Goal: Information Seeking & Learning: Learn about a topic

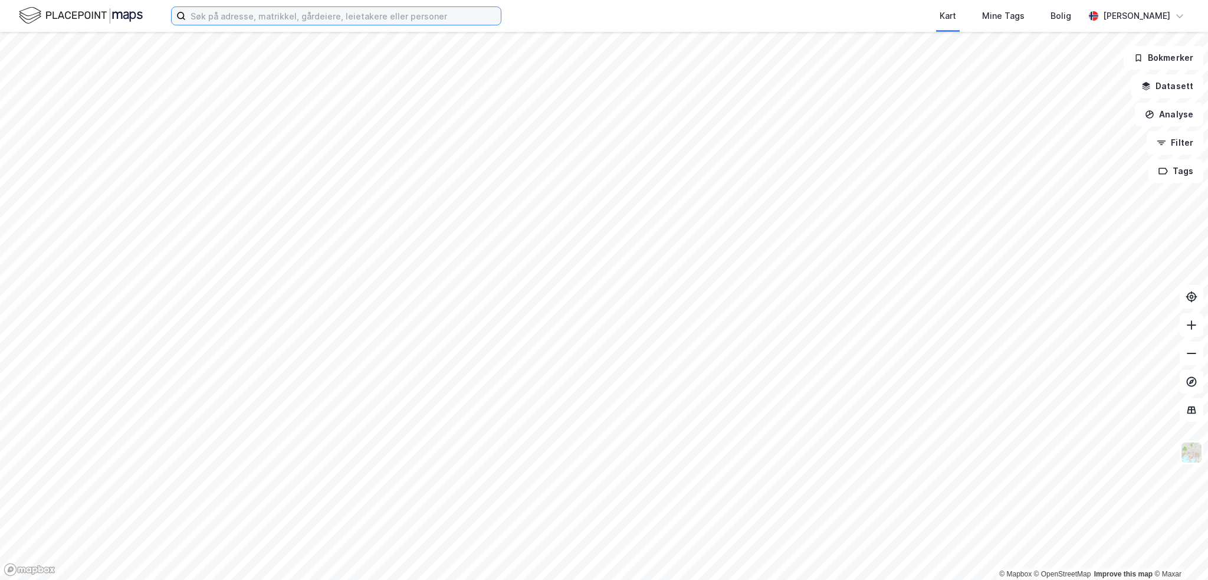
click at [275, 11] on input at bounding box center [343, 16] width 315 height 18
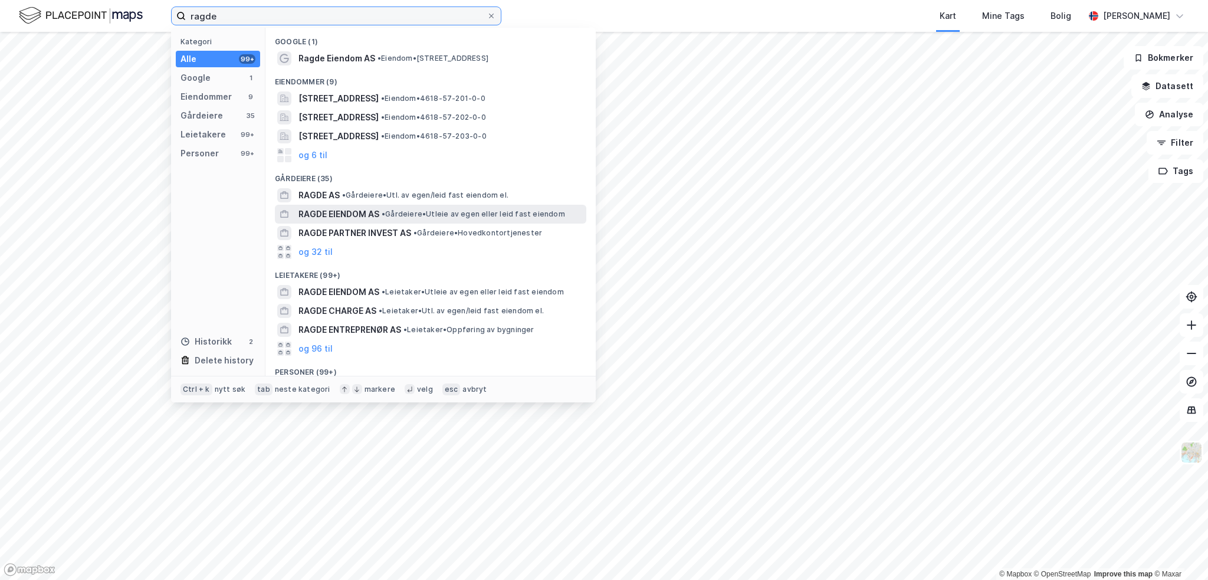
type input "ragde"
click at [361, 216] on span "RAGDE EIENDOM AS" at bounding box center [339, 214] width 81 height 14
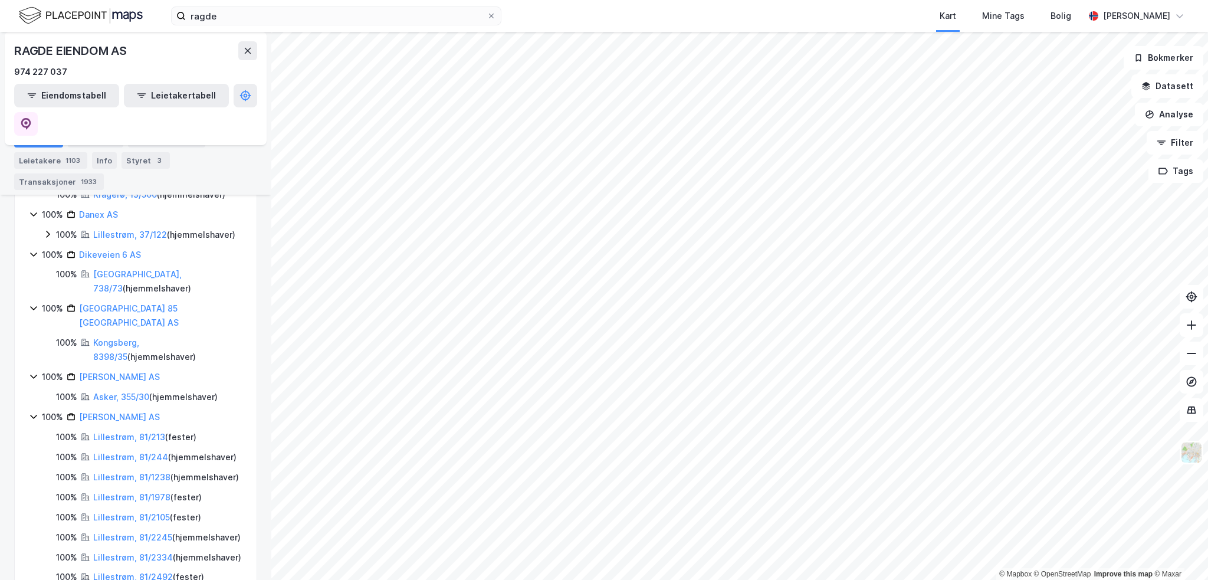
scroll to position [1197, 0]
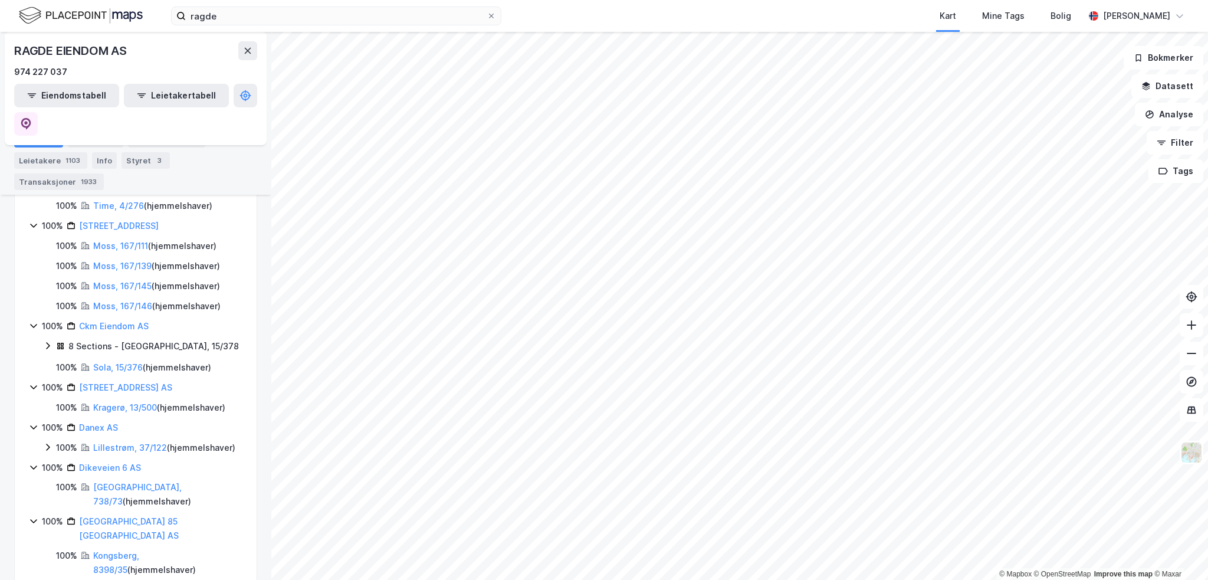
click at [749, 579] on html "ragde Kart Mine Tags Bolig [PERSON_NAME] © Mapbox © OpenStreetMap Improve this …" at bounding box center [604, 290] width 1208 height 580
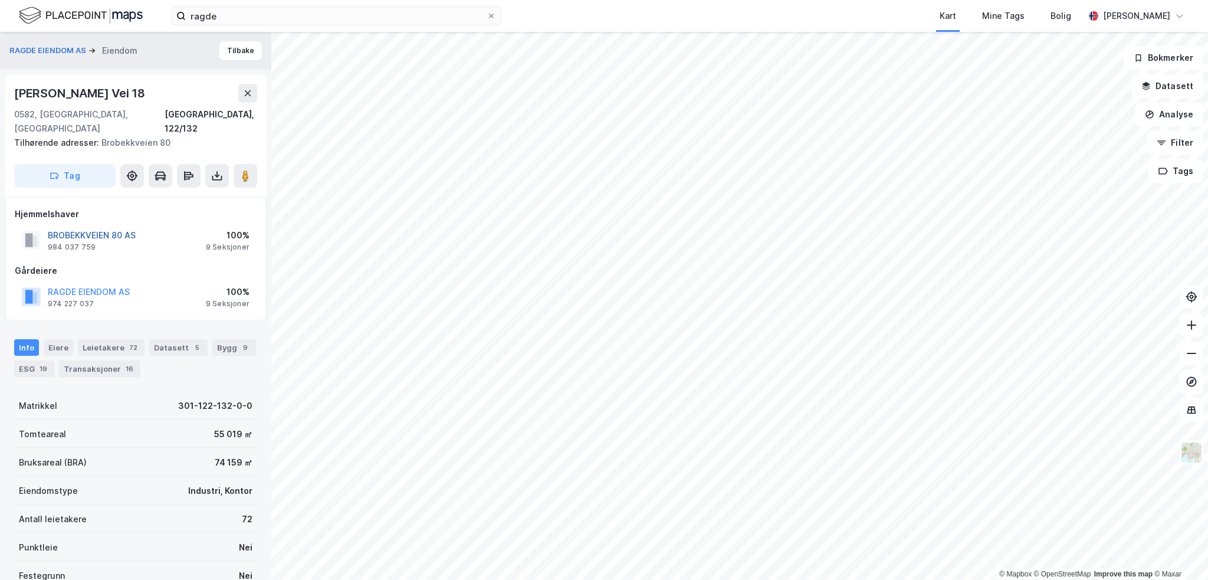
click at [0, 0] on button "BROBEKKVEIEN 80 AS" at bounding box center [0, 0] width 0 height 0
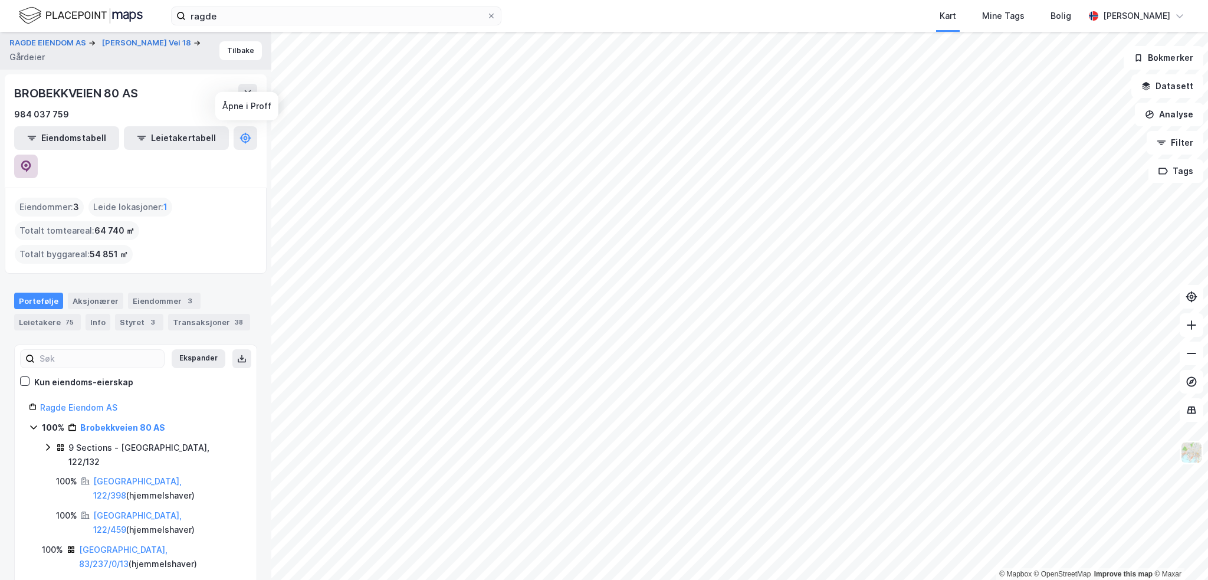
click at [38, 155] on button at bounding box center [26, 167] width 24 height 24
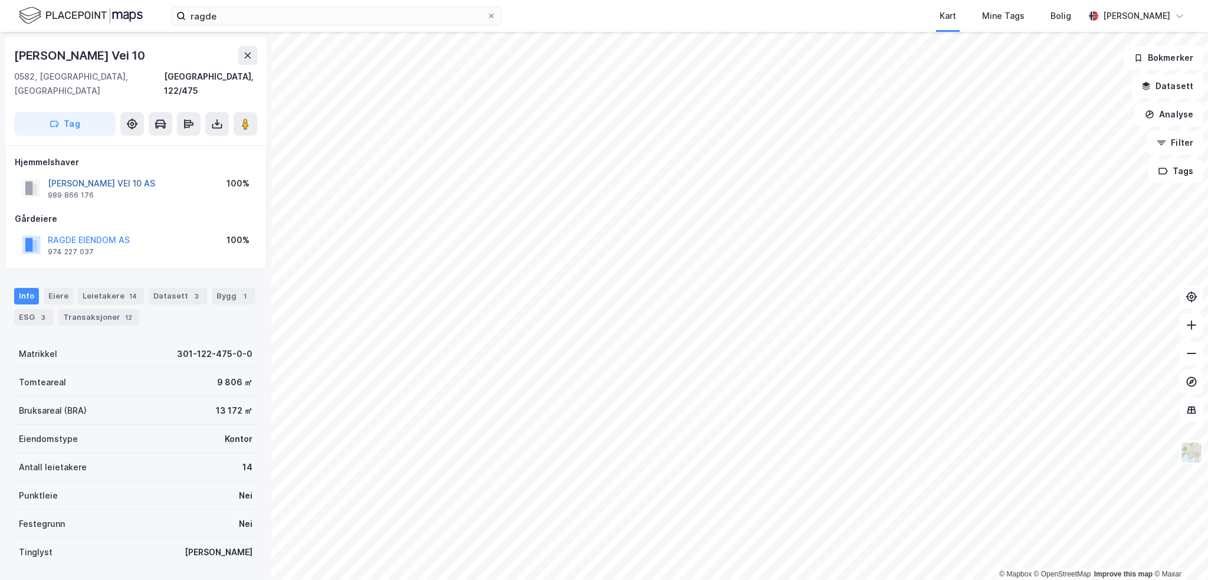
click at [0, 0] on button "[PERSON_NAME] VEI 10 AS" at bounding box center [0, 0] width 0 height 0
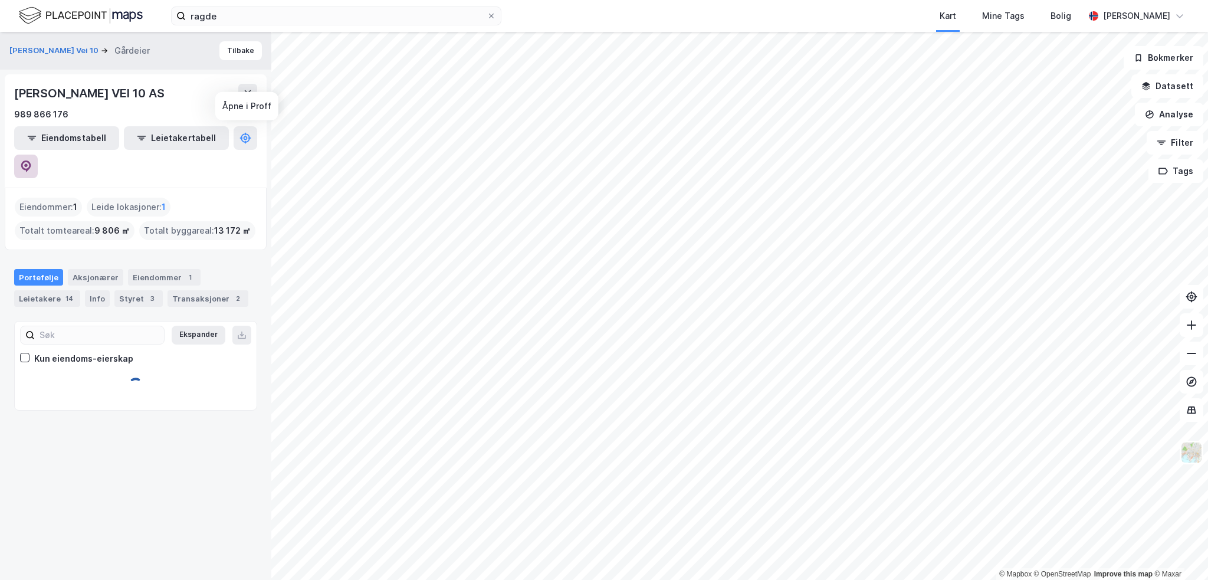
click at [38, 155] on button at bounding box center [26, 167] width 24 height 24
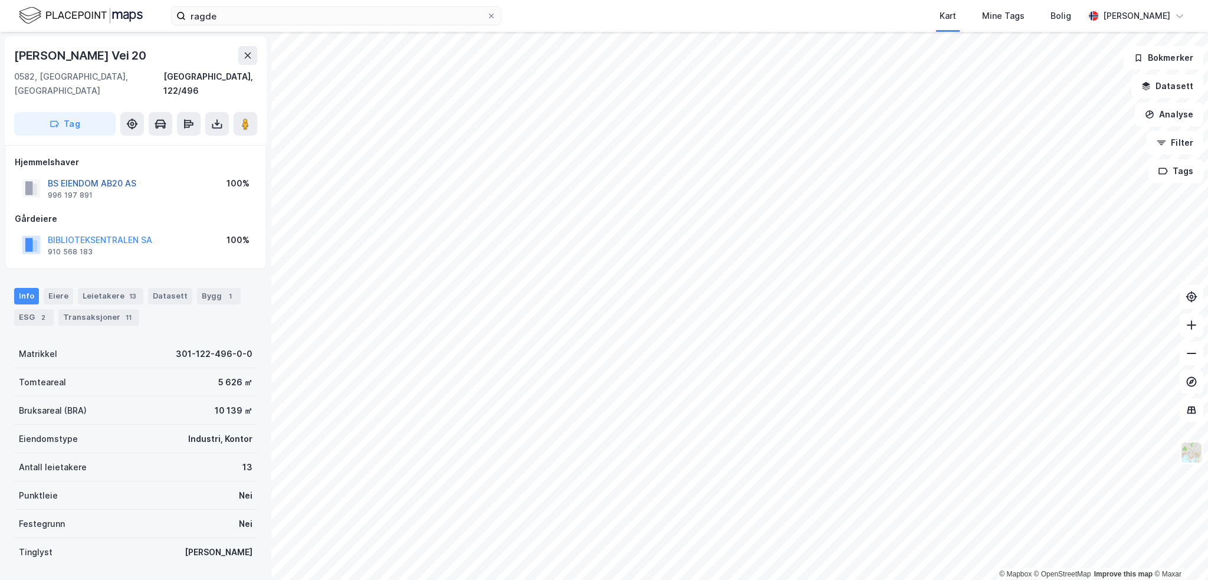
click at [0, 0] on button "BS EIENDOM AB20 AS" at bounding box center [0, 0] width 0 height 0
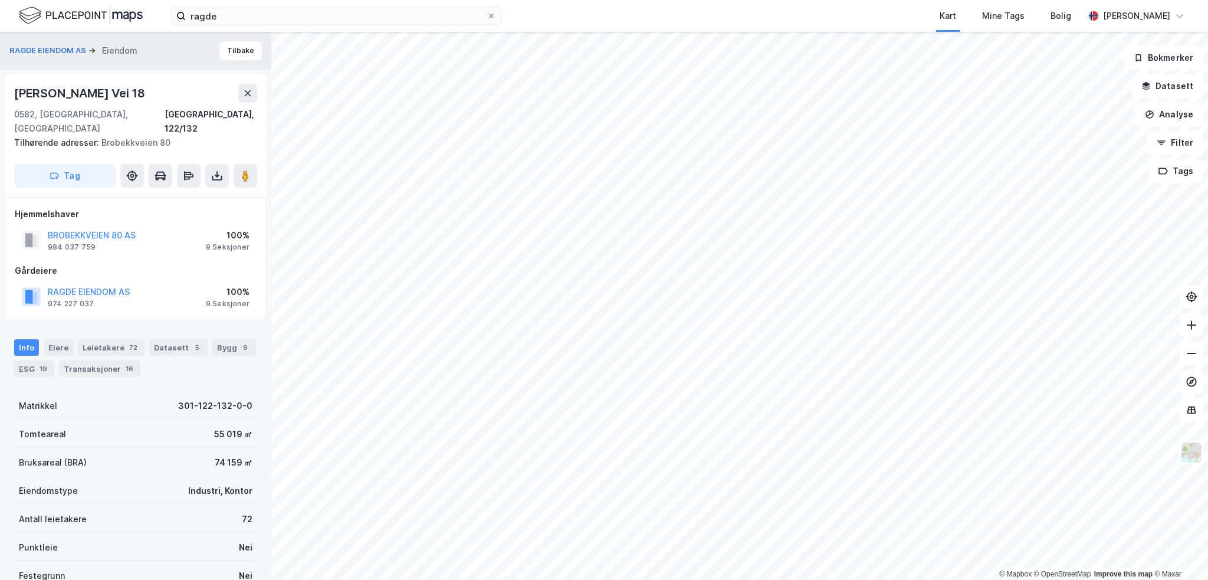
click at [83, 89] on div "[PERSON_NAME] Vei 18" at bounding box center [80, 93] width 133 height 19
copy div "[PERSON_NAME] Vei 18"
